Goal: Information Seeking & Learning: Find specific fact

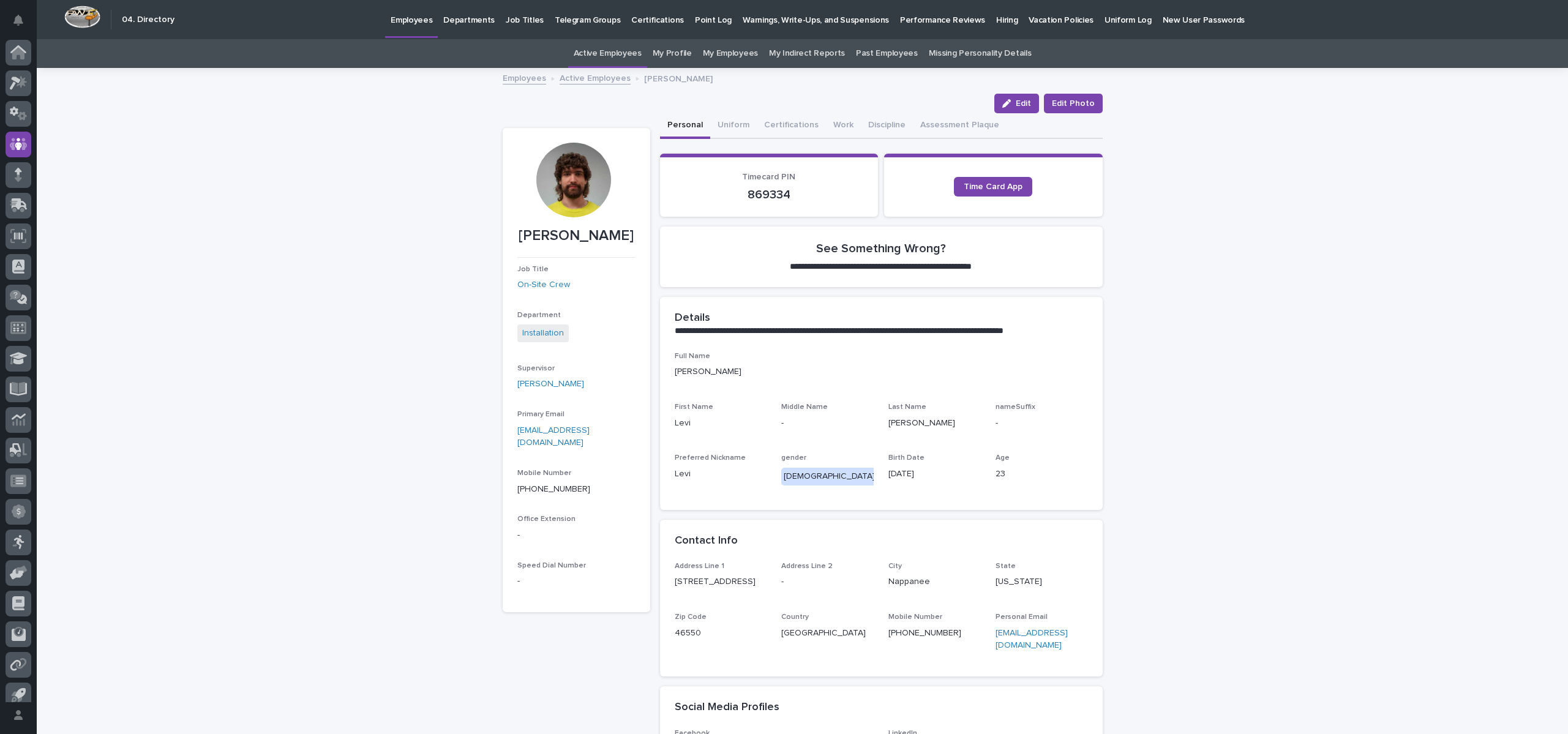
scroll to position [11, 0]
click at [578, 75] on link "Active Employees" at bounding box center [595, 77] width 71 height 14
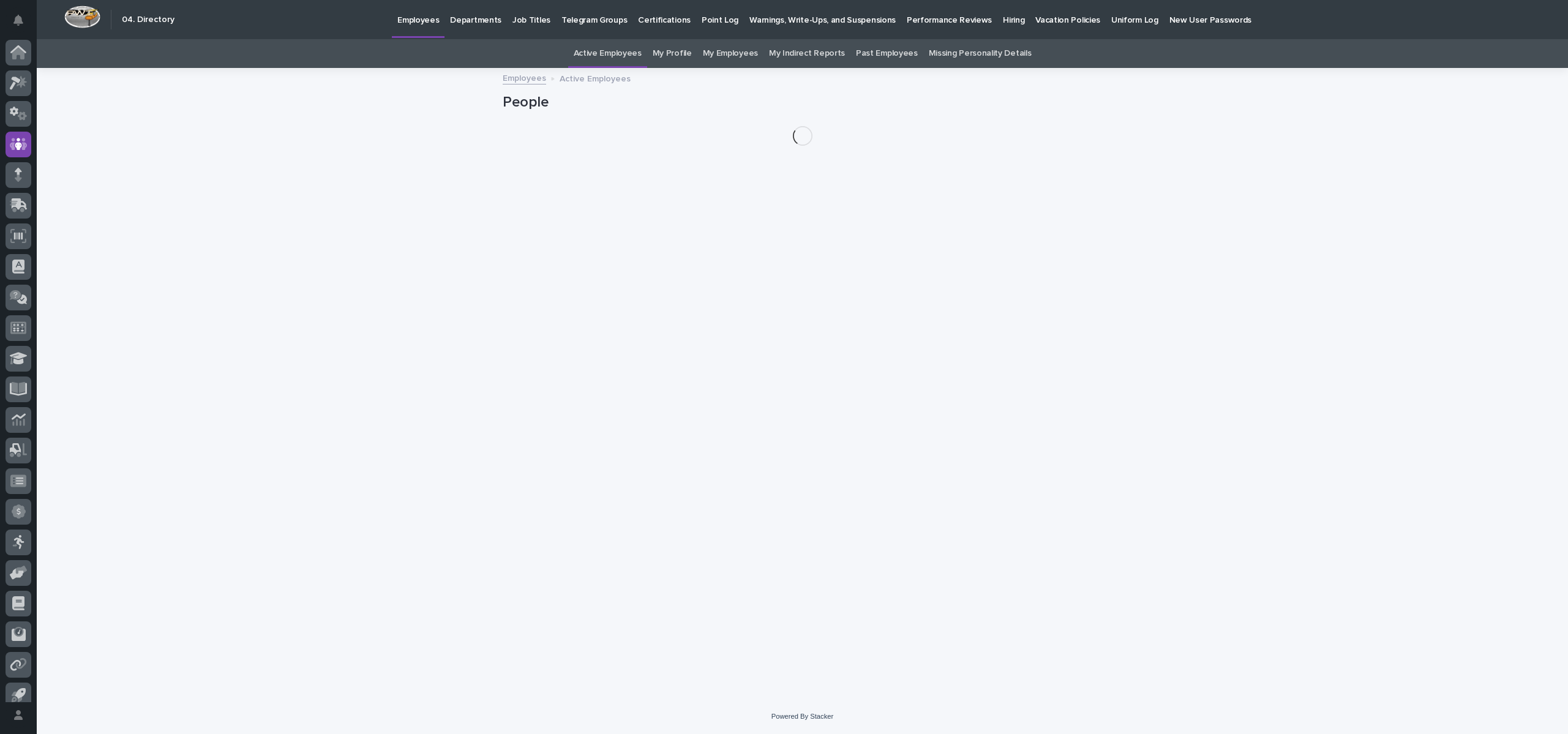
scroll to position [11, 0]
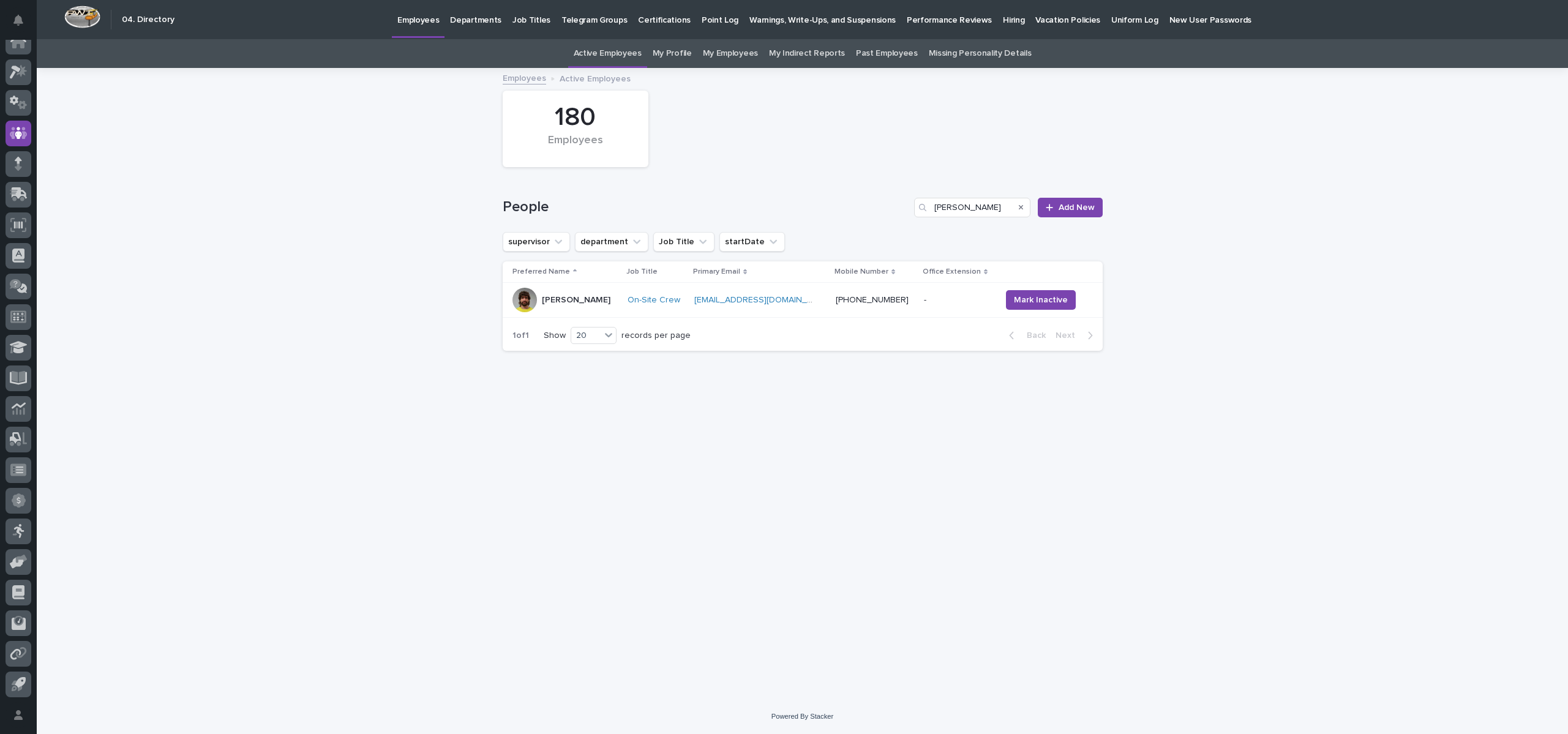
click at [521, 78] on link "Employees" at bounding box center [524, 77] width 43 height 14
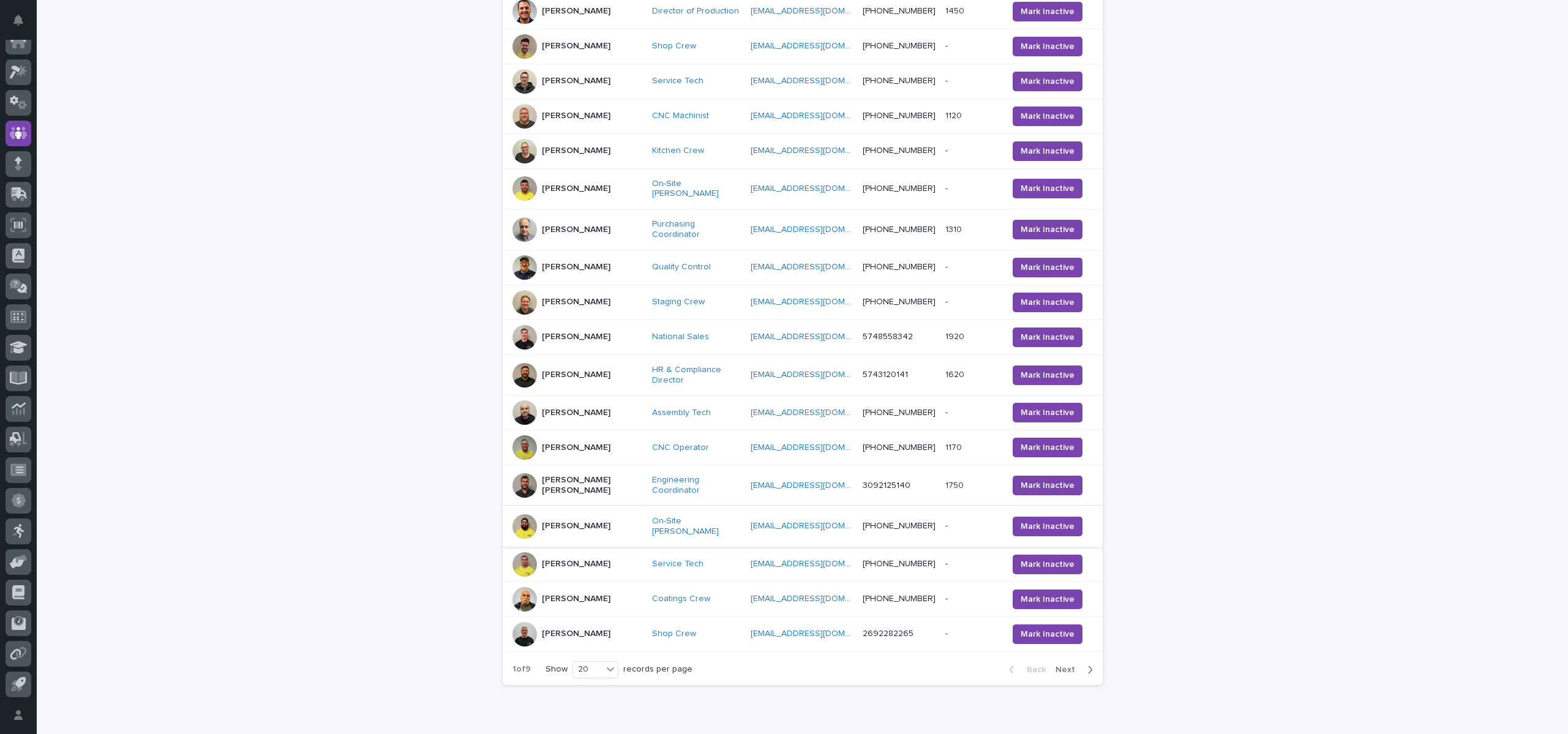
scroll to position [386, 0]
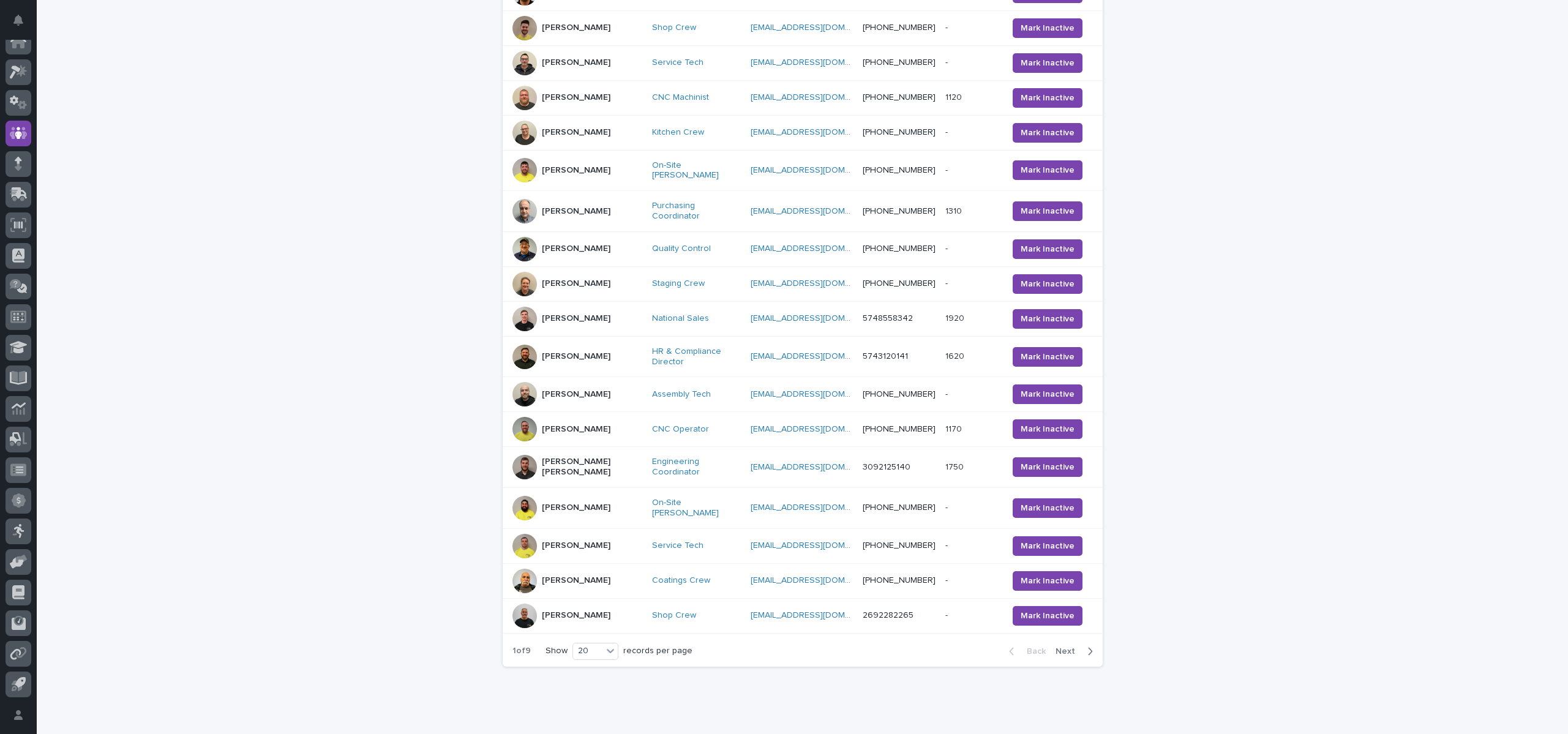
click at [1056, 647] on span "Next" at bounding box center [1069, 651] width 27 height 8
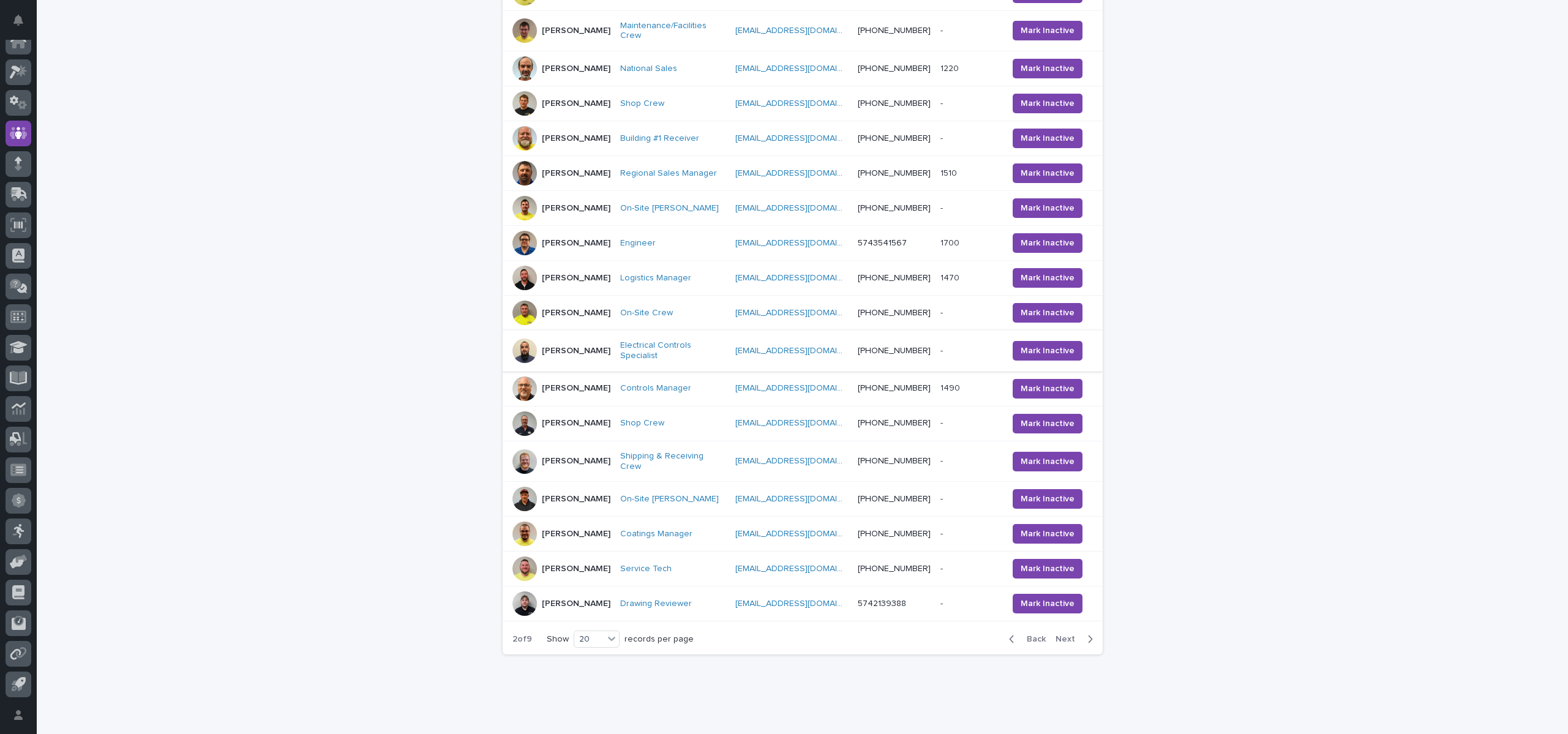
scroll to position [401, 0]
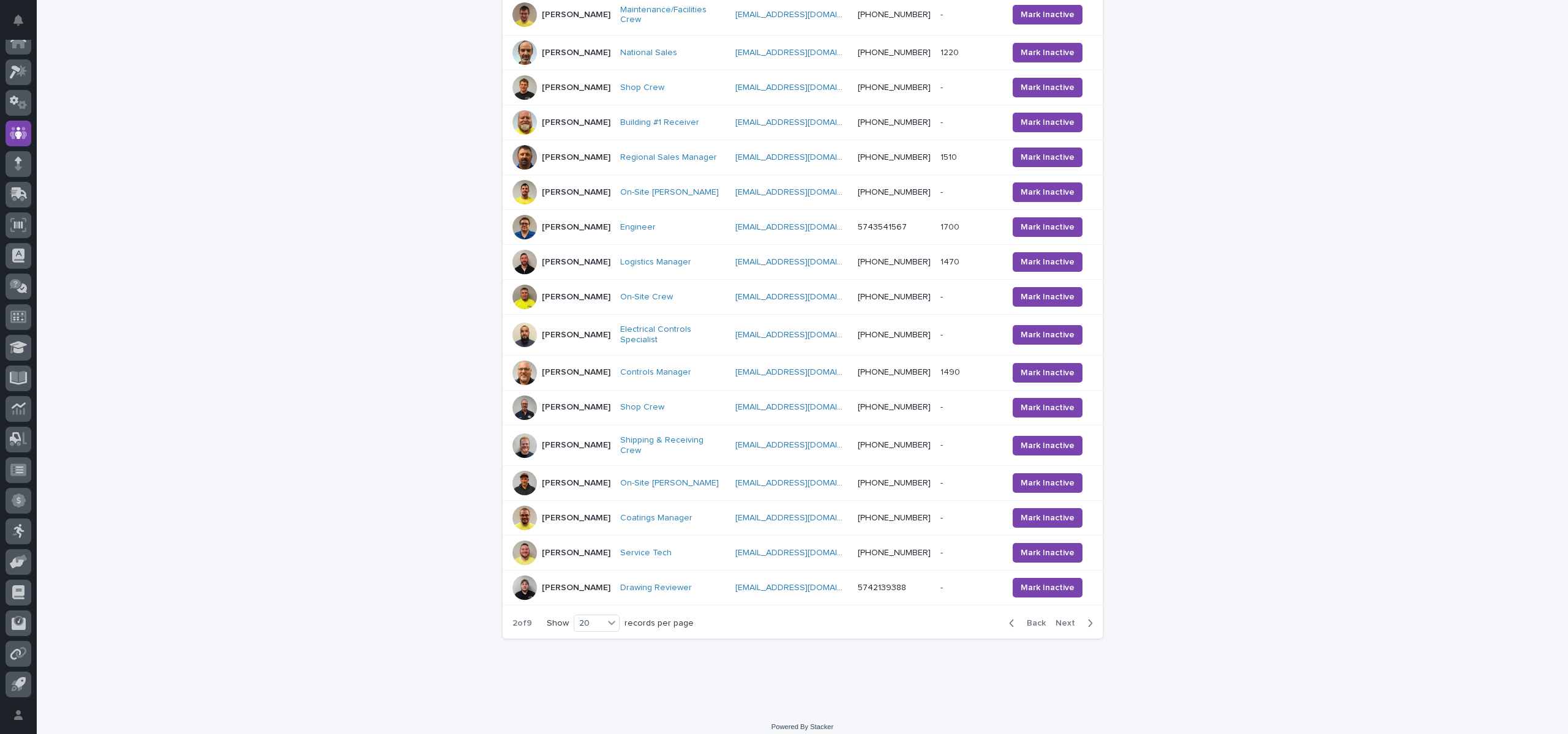
click at [1064, 624] on span "Next" at bounding box center [1069, 623] width 27 height 8
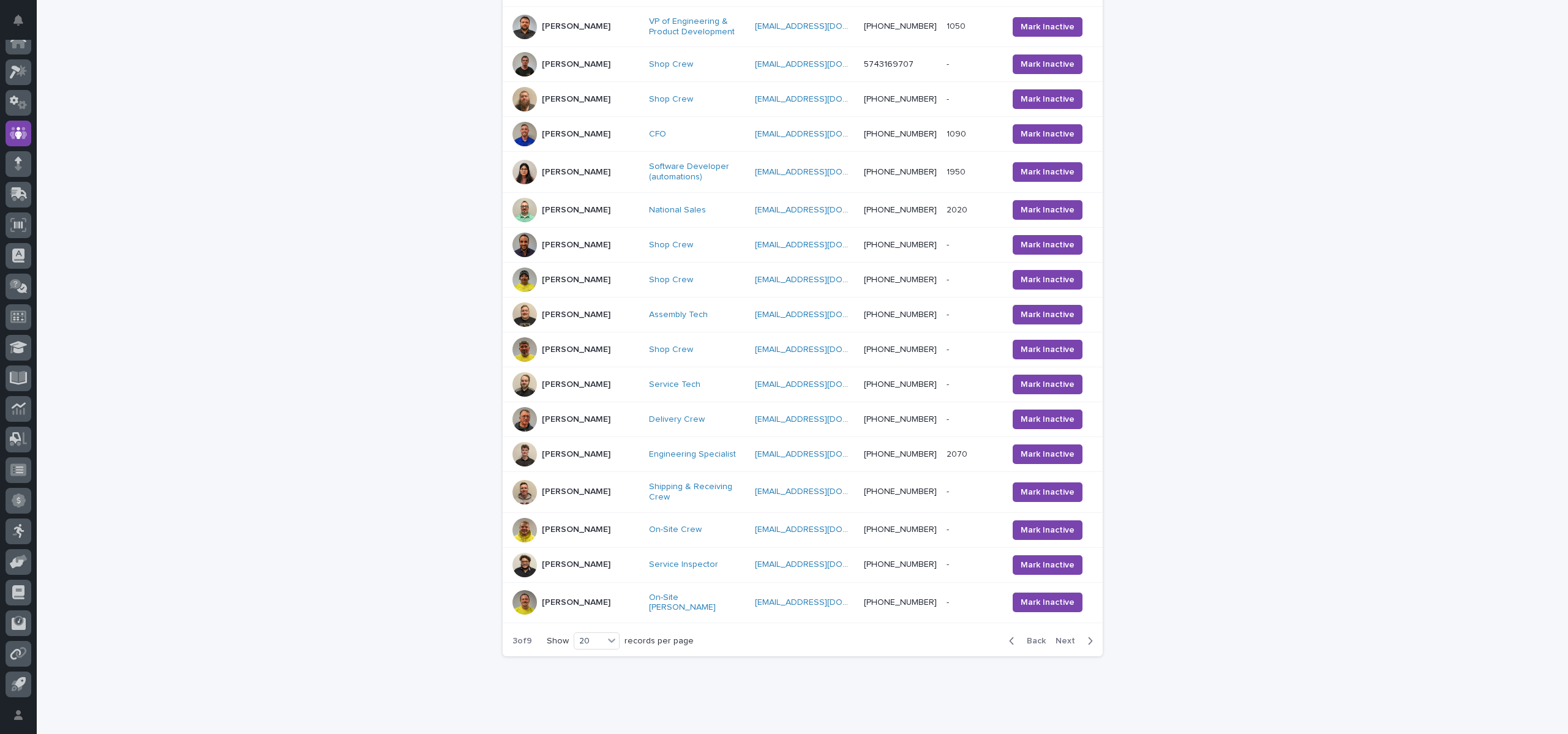
scroll to position [399, 0]
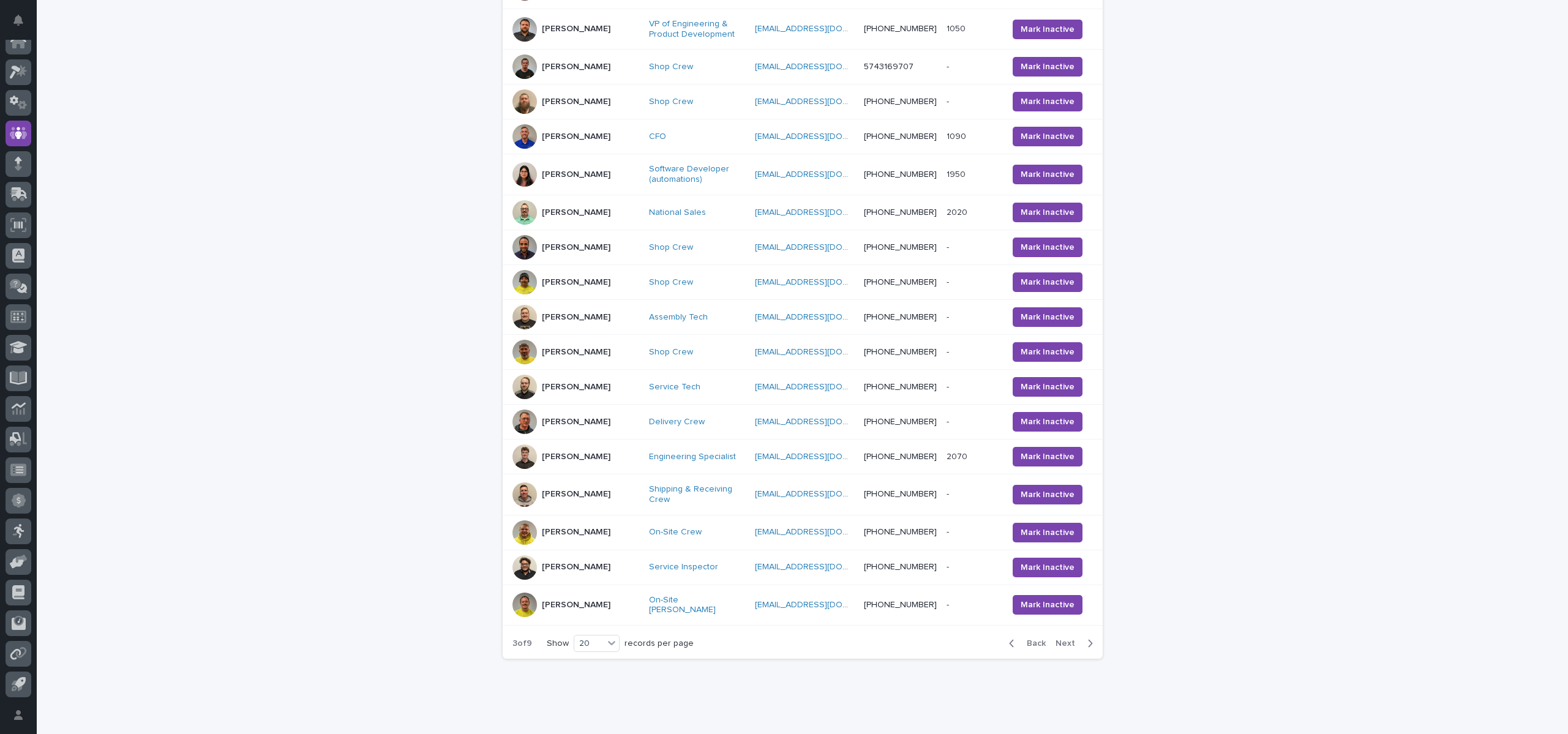
click at [568, 242] on p "[PERSON_NAME]" at bounding box center [576, 248] width 69 height 10
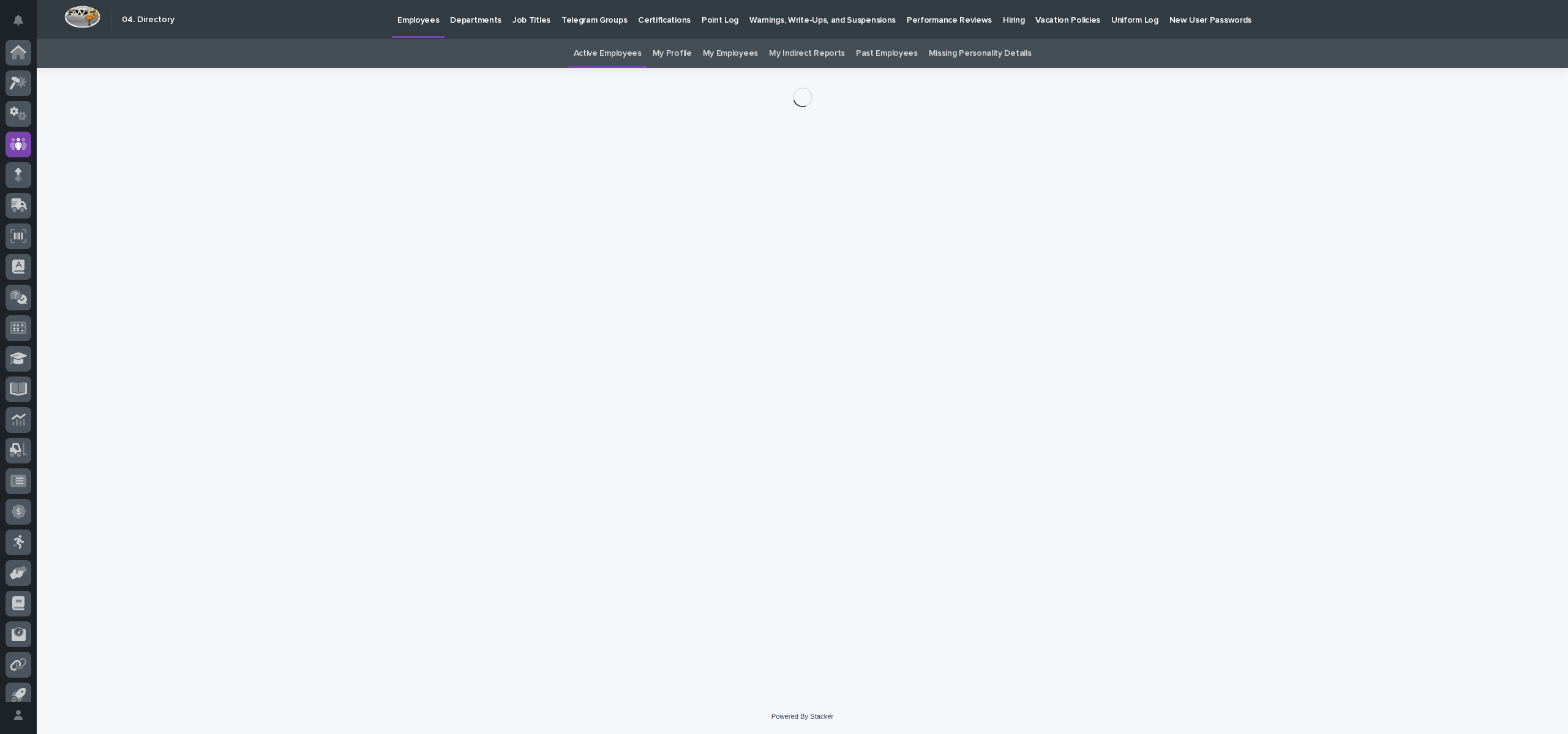
scroll to position [11, 0]
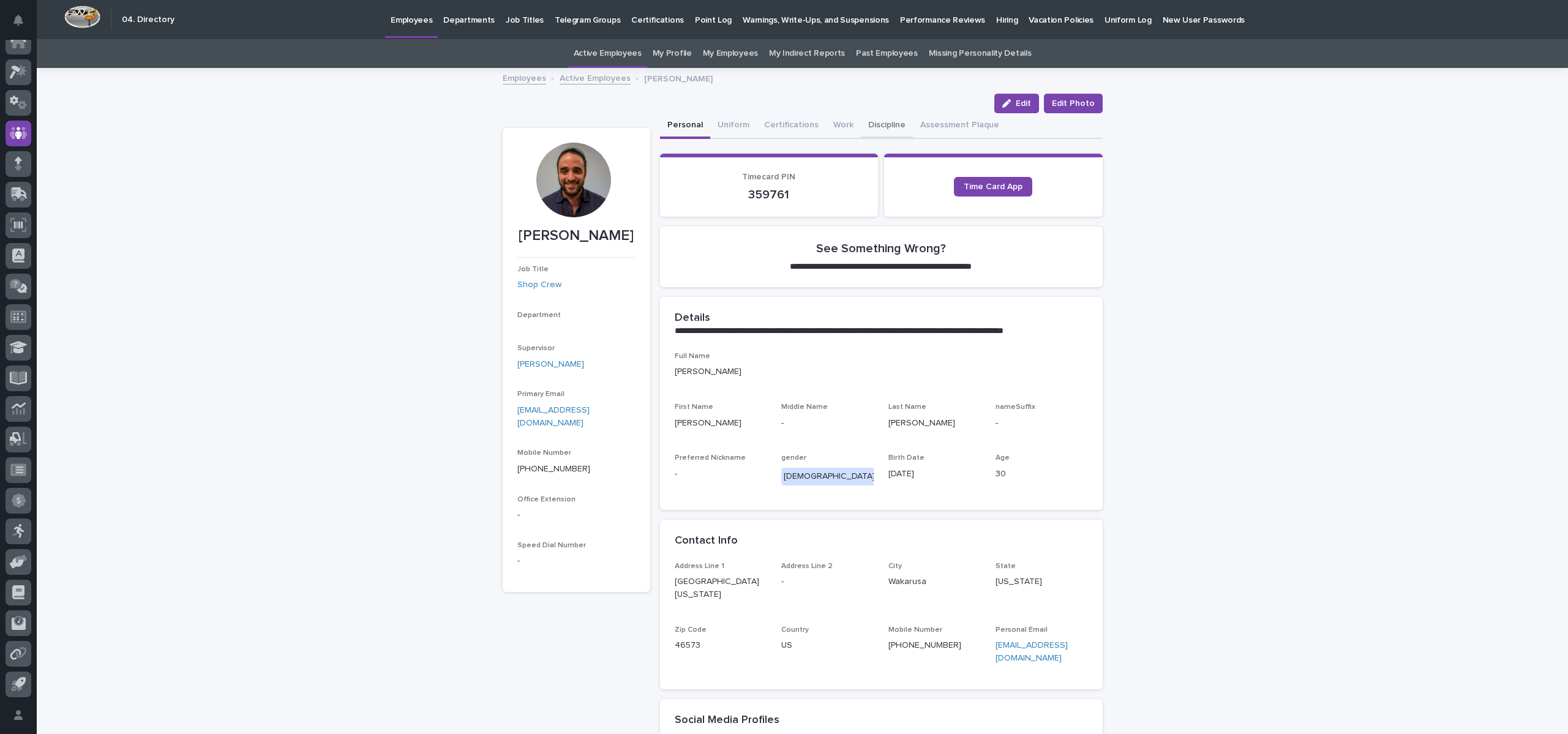
click at [868, 131] on button "Discipline" at bounding box center [887, 126] width 52 height 25
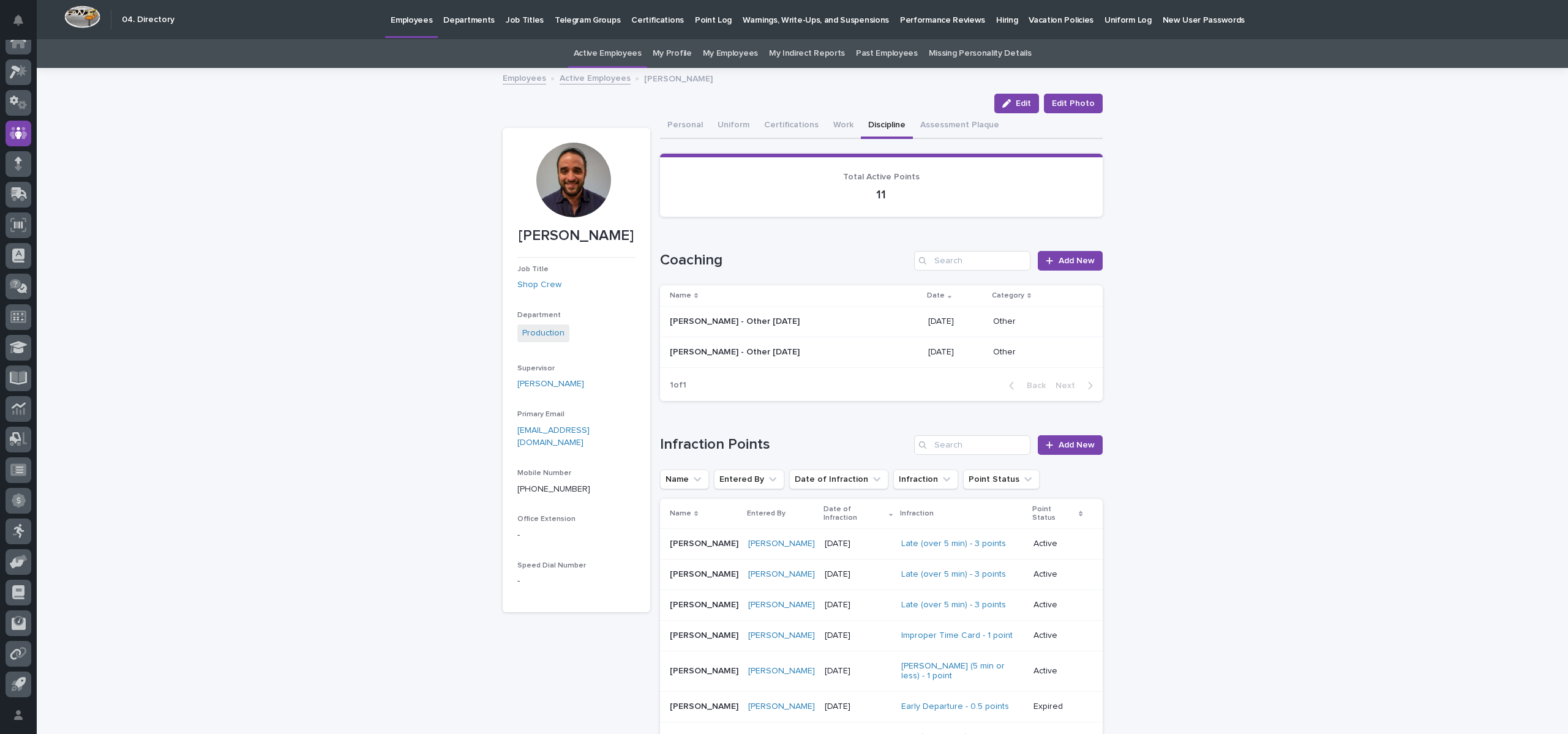
scroll to position [368, 0]
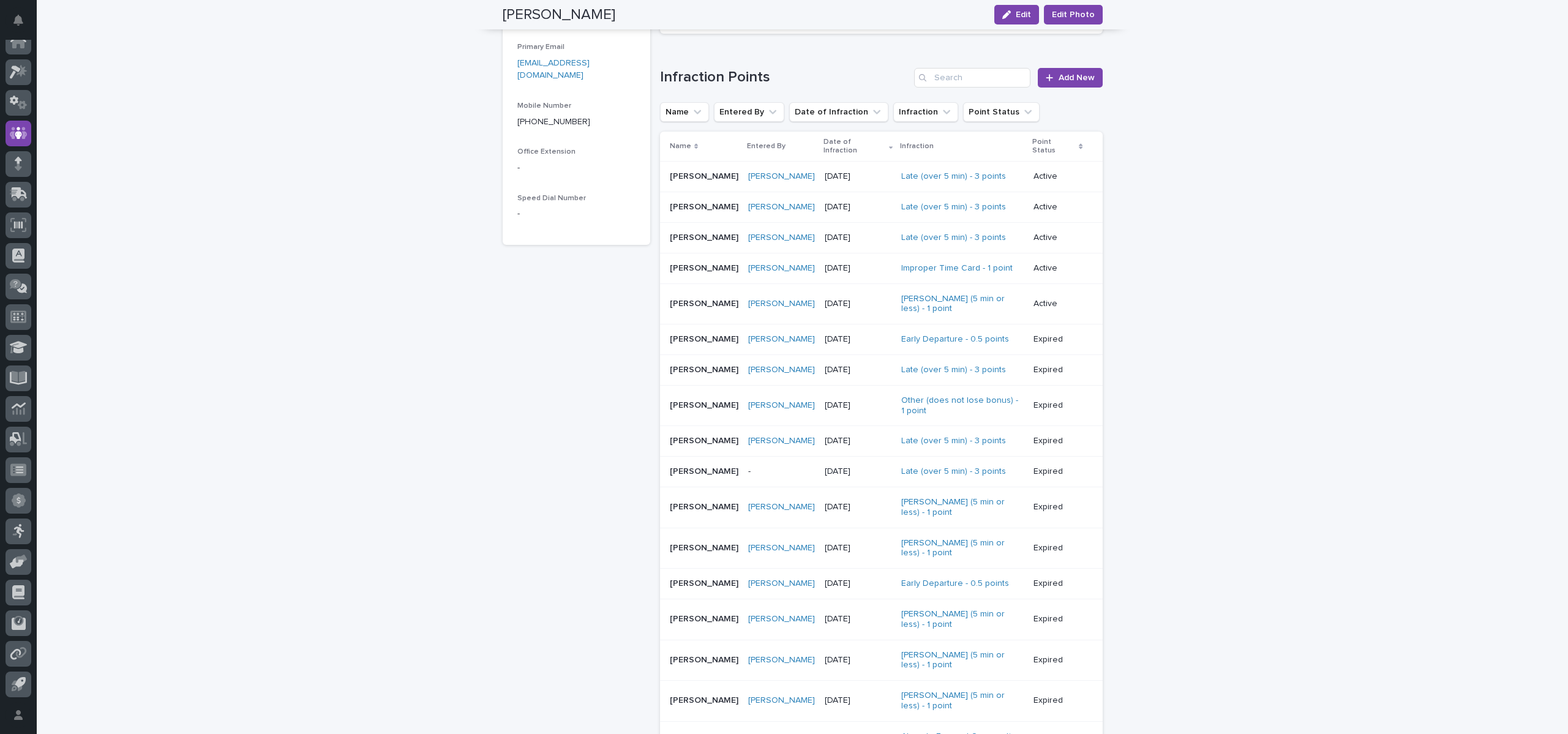
click at [793, 365] on div "[PERSON_NAME]" at bounding box center [781, 370] width 66 height 10
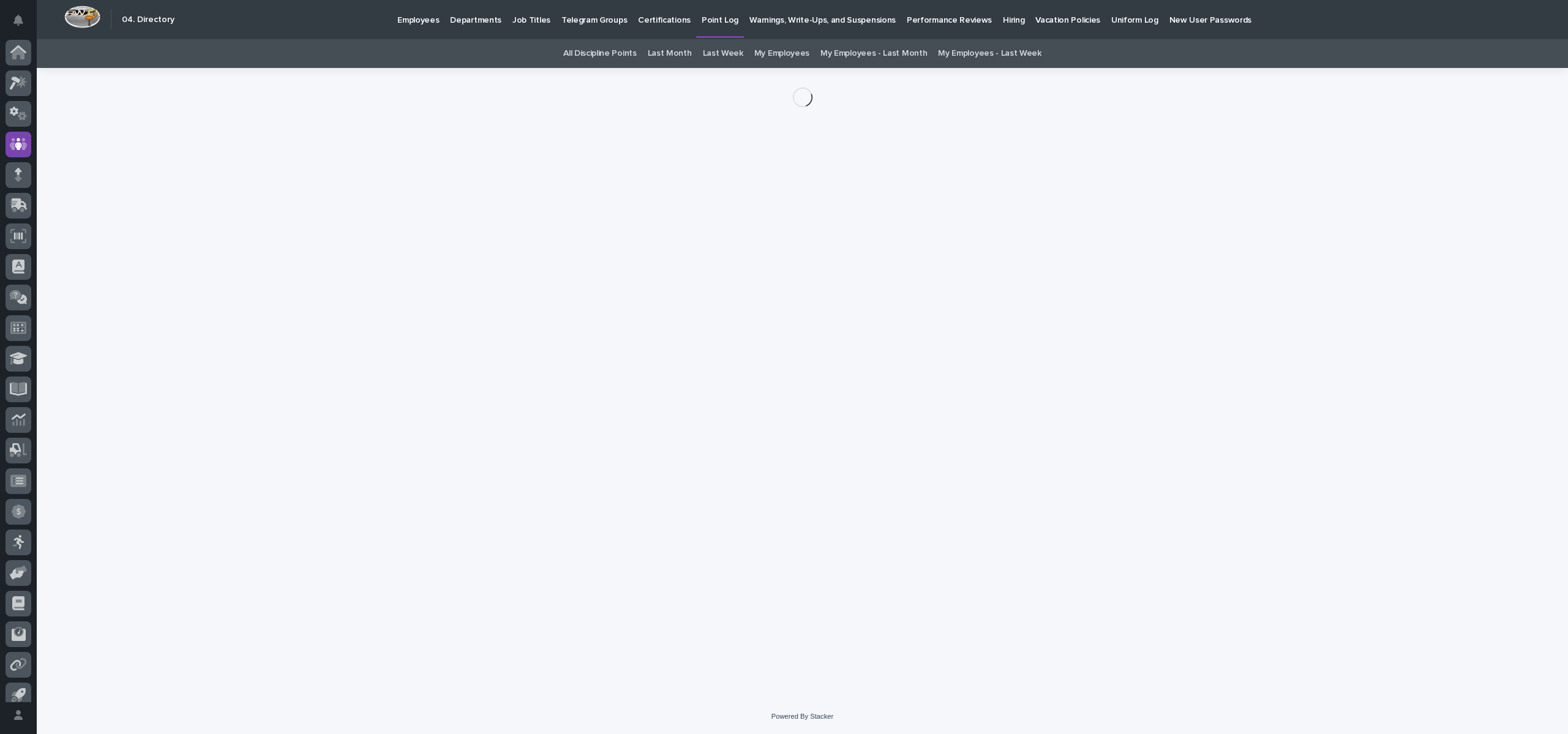
scroll to position [11, 0]
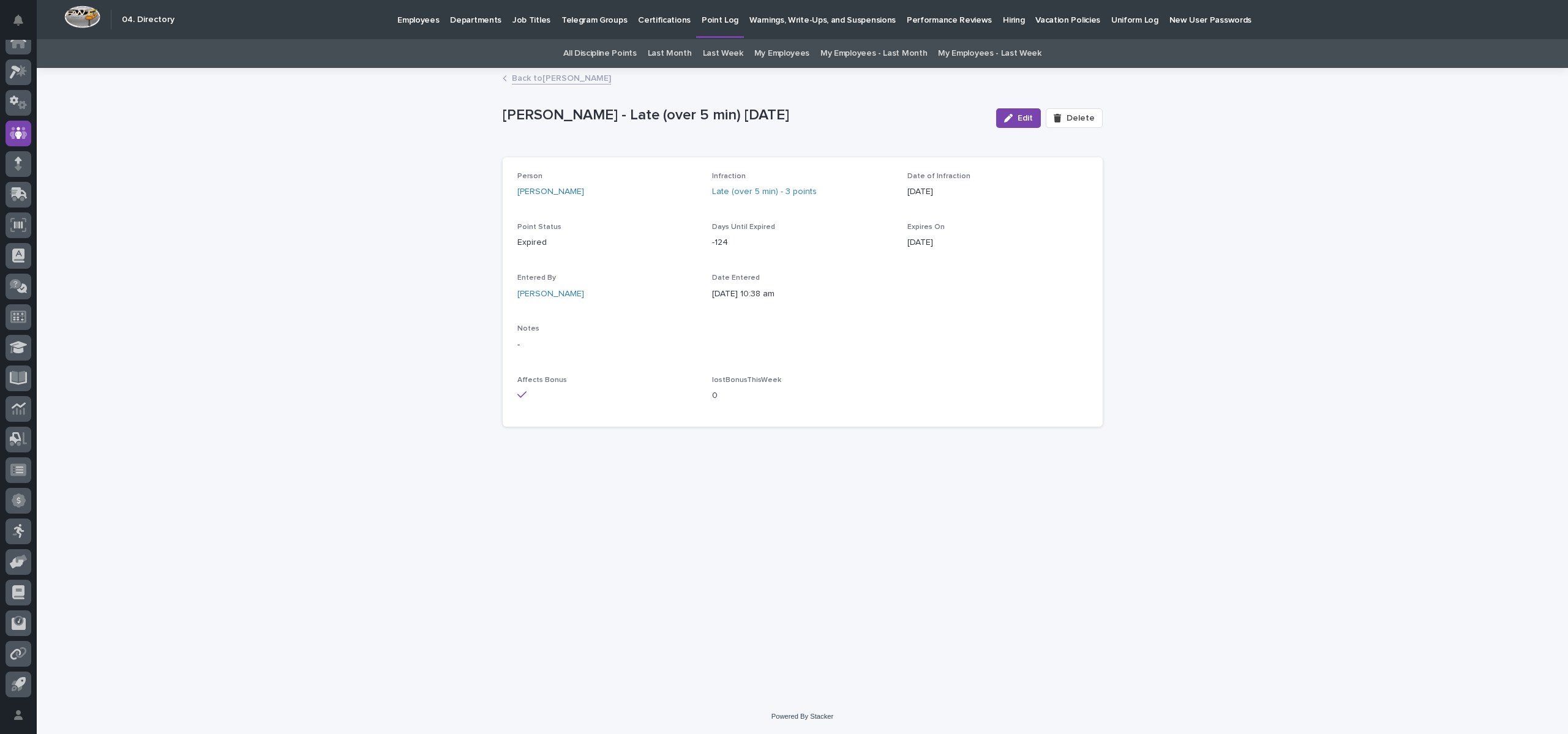
click at [552, 81] on link "Back to [PERSON_NAME]" at bounding box center [561, 77] width 99 height 14
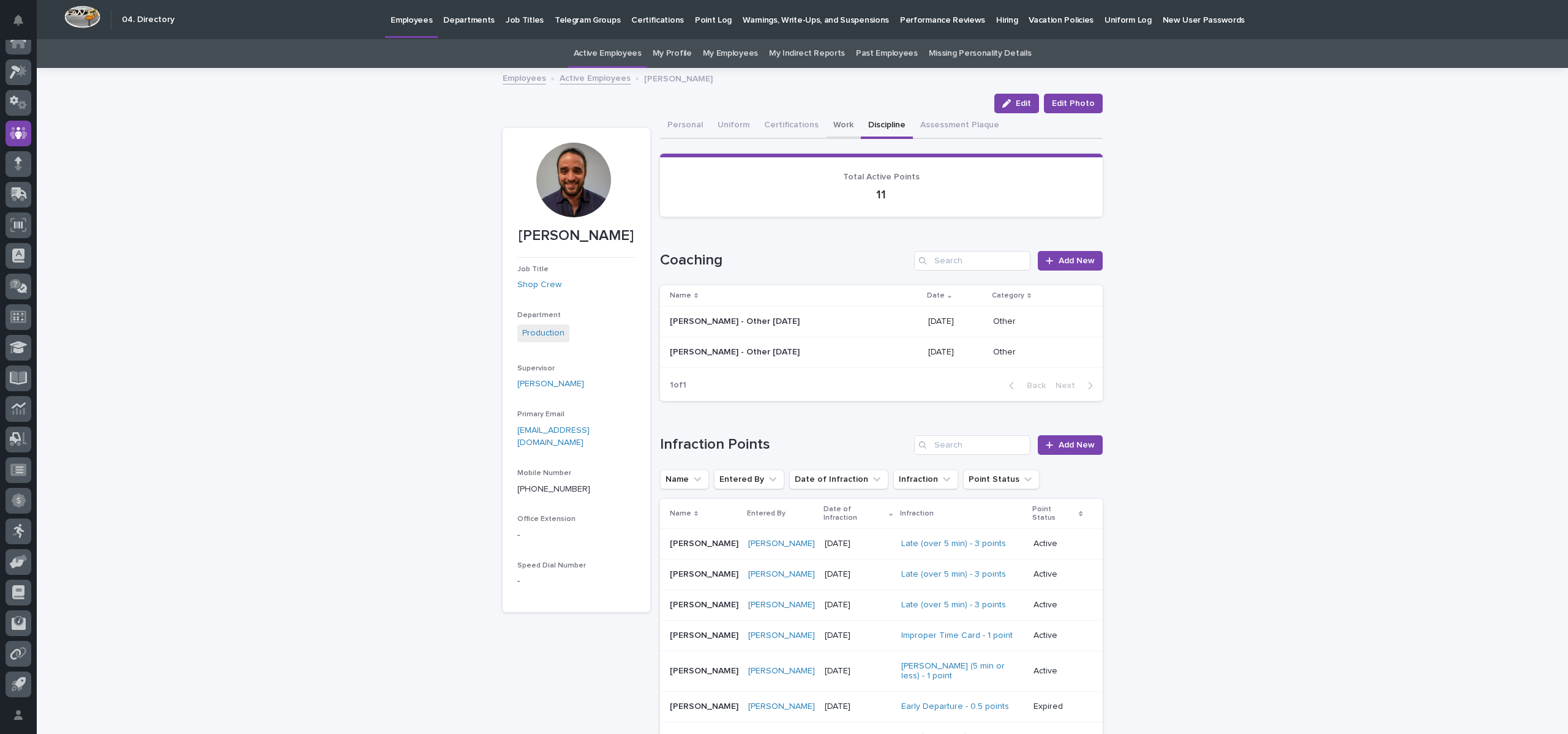
click at [826, 125] on button "Work" at bounding box center [843, 126] width 35 height 25
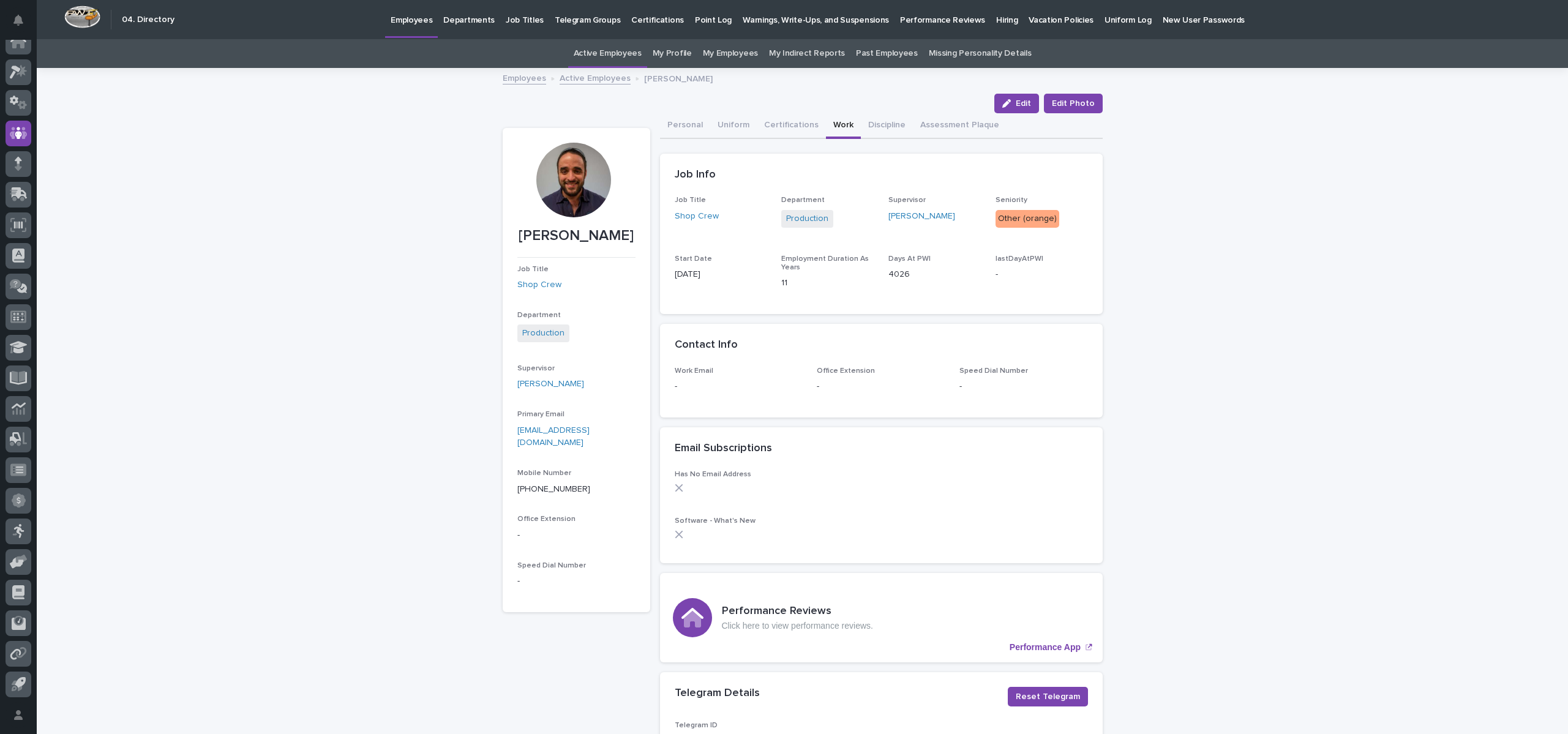
click at [560, 77] on link "Active Employees" at bounding box center [595, 77] width 71 height 14
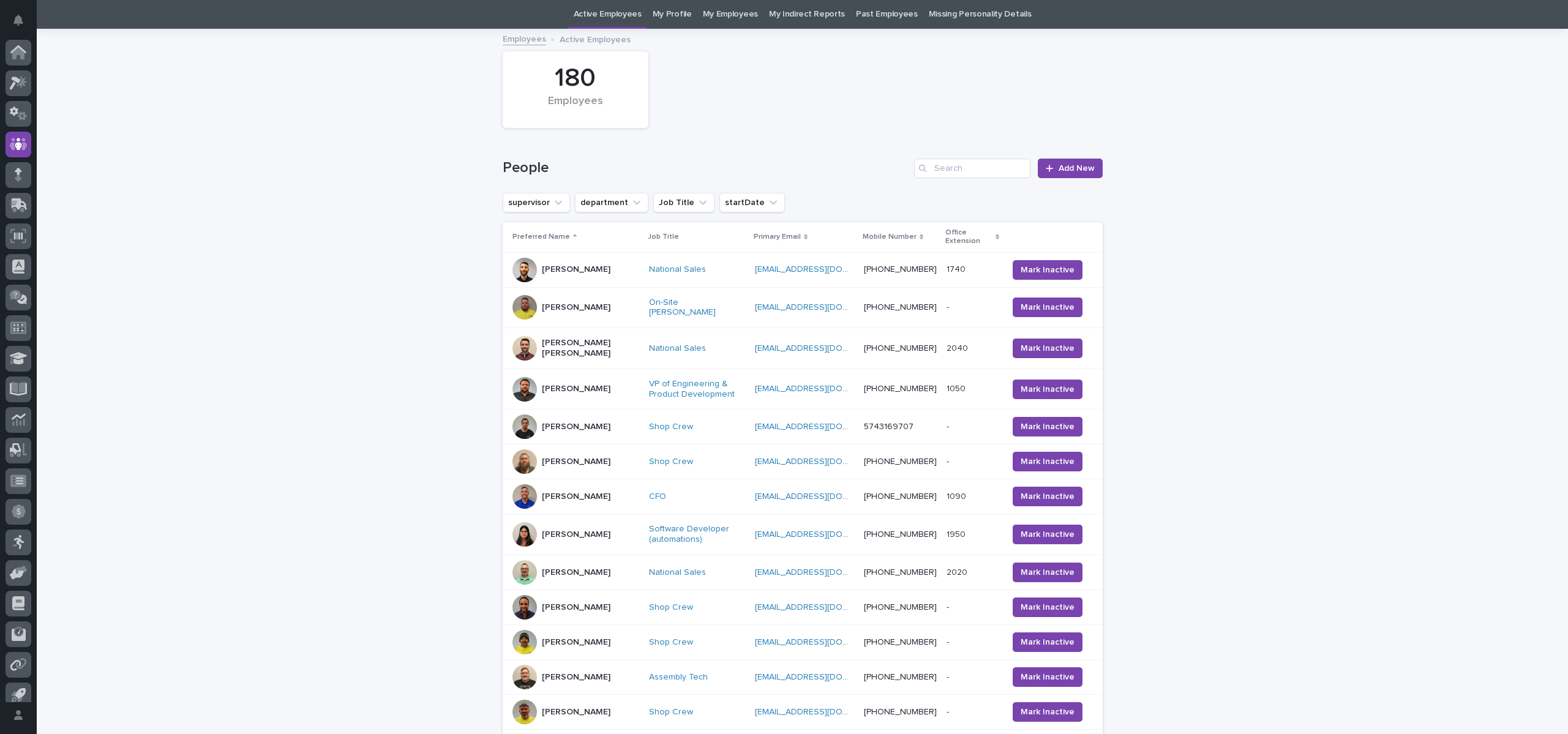
scroll to position [11, 0]
